Goal: Task Accomplishment & Management: Complete application form

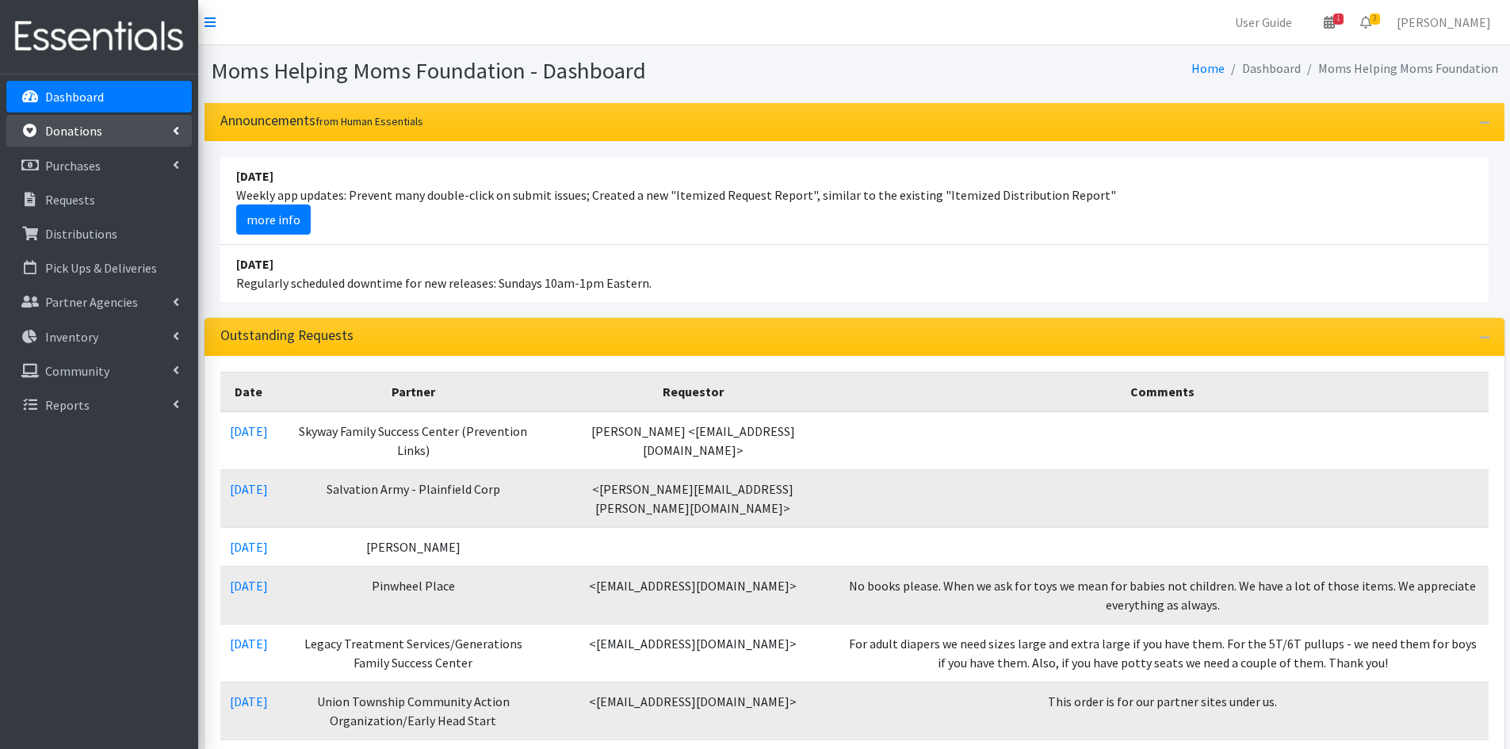
click at [117, 132] on link "Donations" at bounding box center [98, 131] width 185 height 32
click at [97, 193] on link "New Donation" at bounding box center [98, 200] width 185 height 32
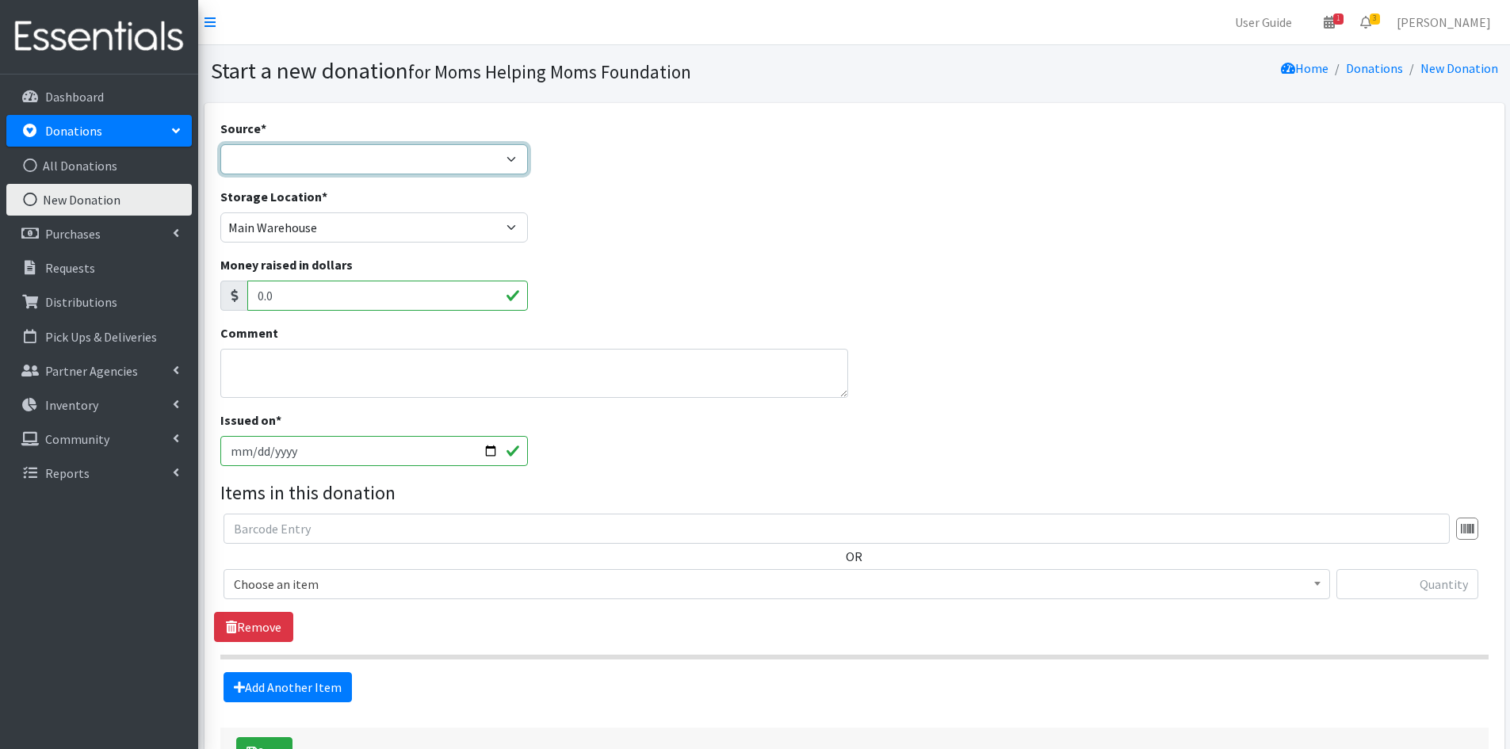
click at [504, 155] on select "Product Drive Manufacturer Donation Site Misc. Donation" at bounding box center [374, 159] width 308 height 30
select select "Misc. Donation"
click at [220, 144] on select "Product Drive Manufacturer Donation Site Misc. Donation" at bounding box center [374, 159] width 308 height 30
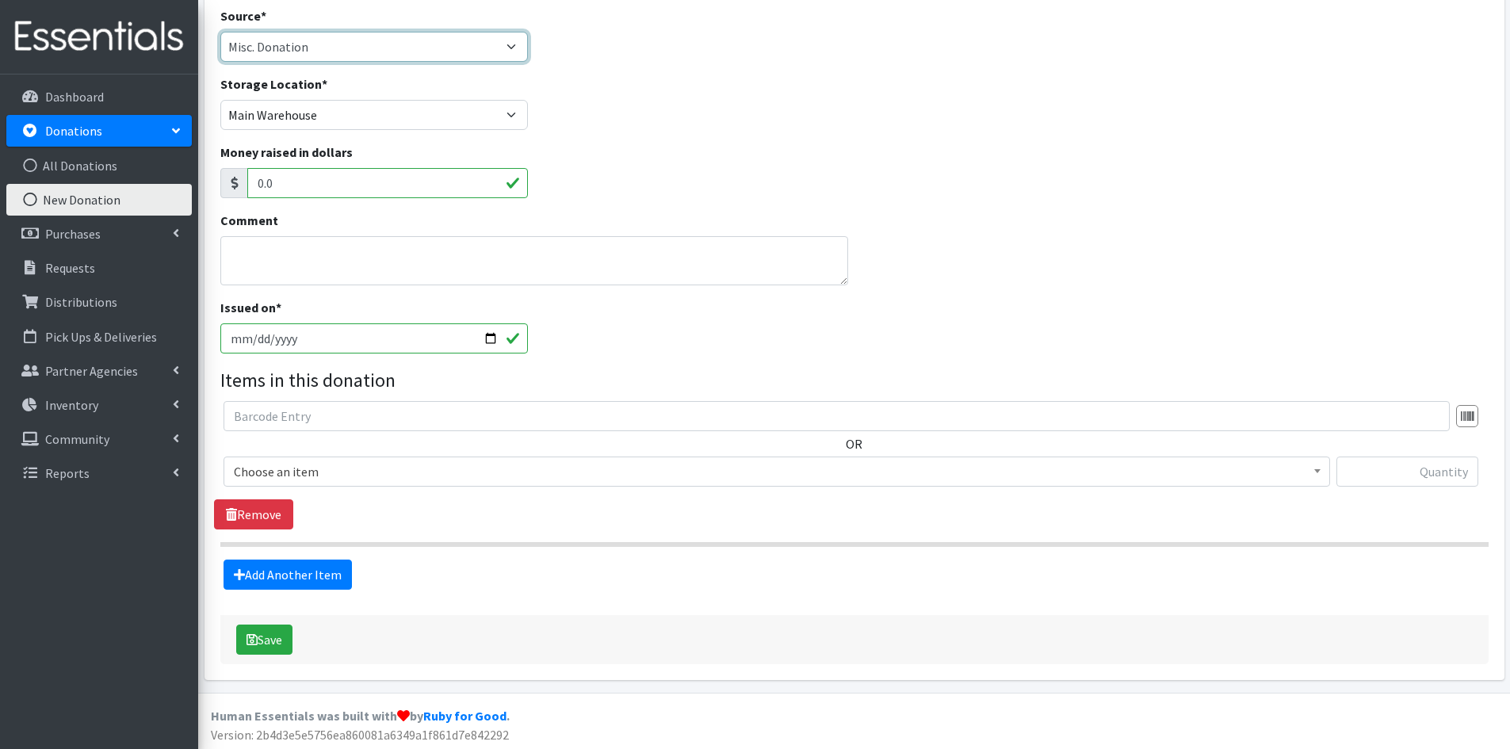
scroll to position [116, 0]
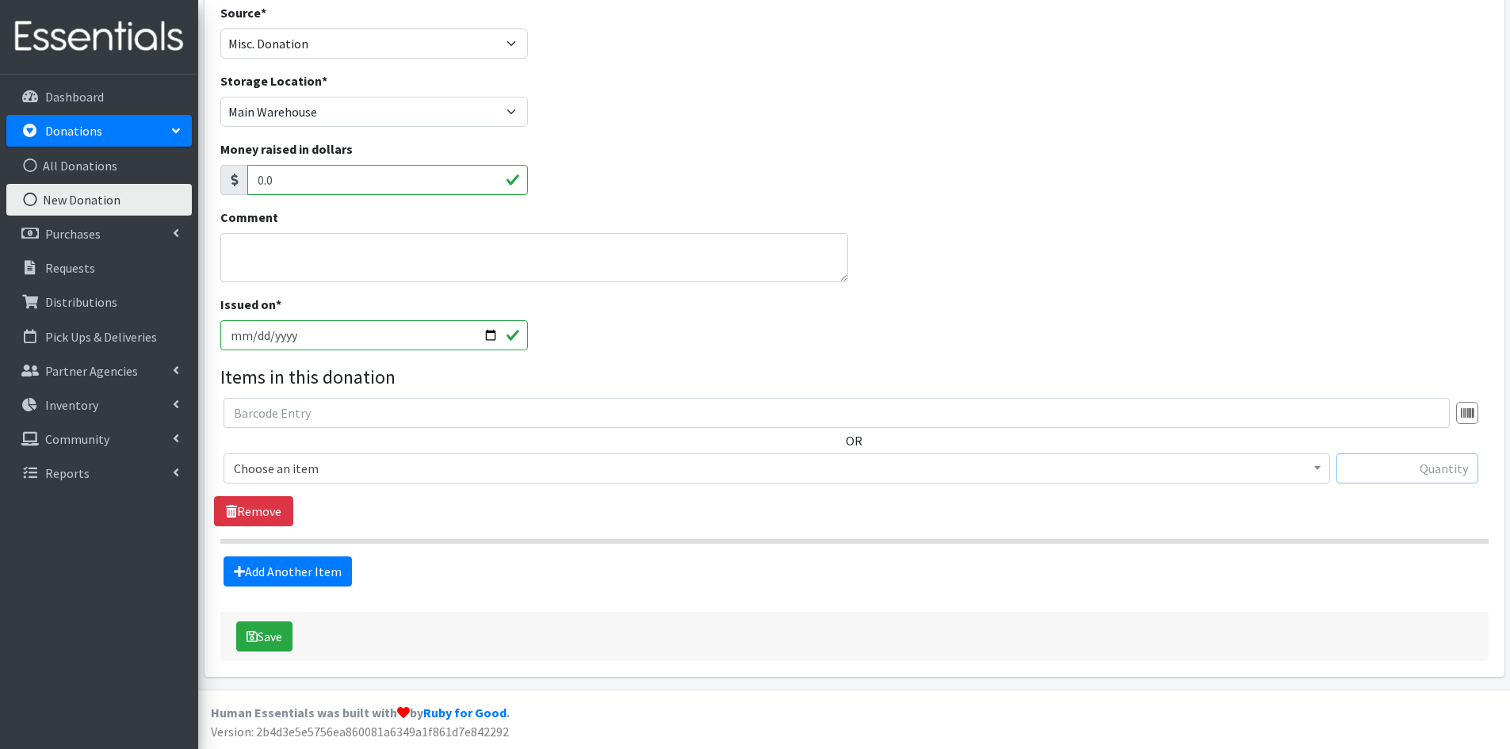
click at [1420, 468] on input "text" at bounding box center [1407, 468] width 142 height 30
type input "1"
click at [260, 465] on span "Choose an item" at bounding box center [777, 468] width 1086 height 22
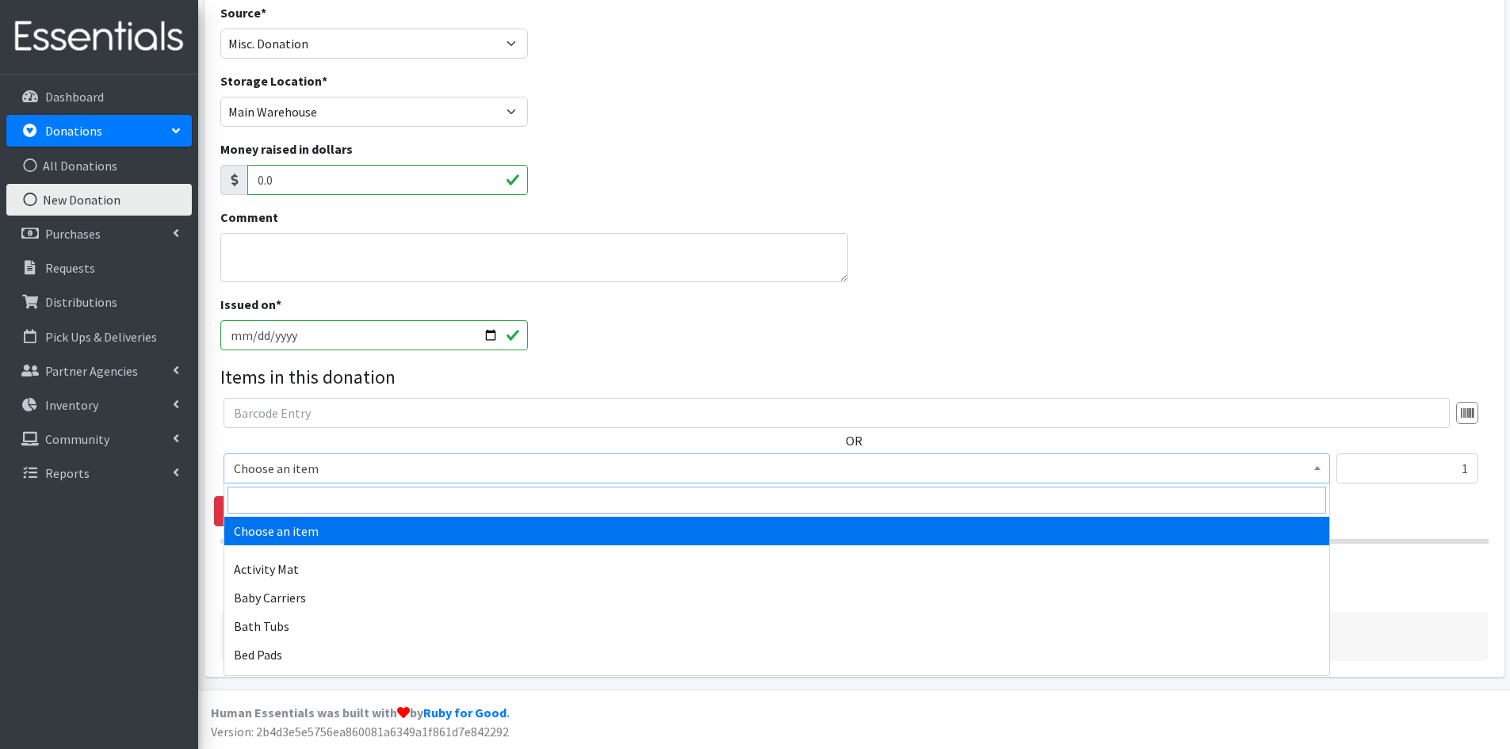
click at [237, 497] on input "search" at bounding box center [776, 500] width 1098 height 27
type input "Pack"
select select "1982"
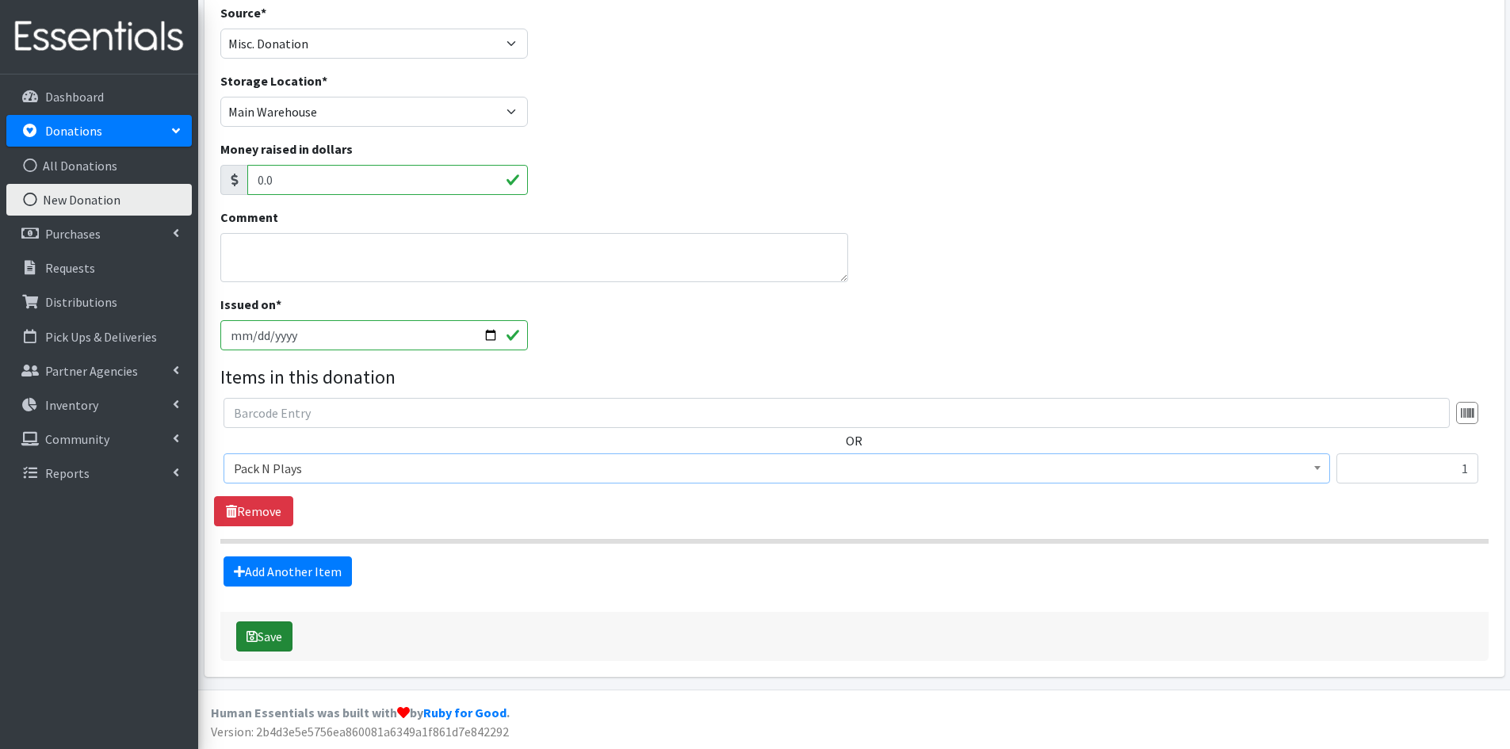
click at [262, 637] on button "Save" at bounding box center [264, 636] width 56 height 30
